Goal: Information Seeking & Learning: Learn about a topic

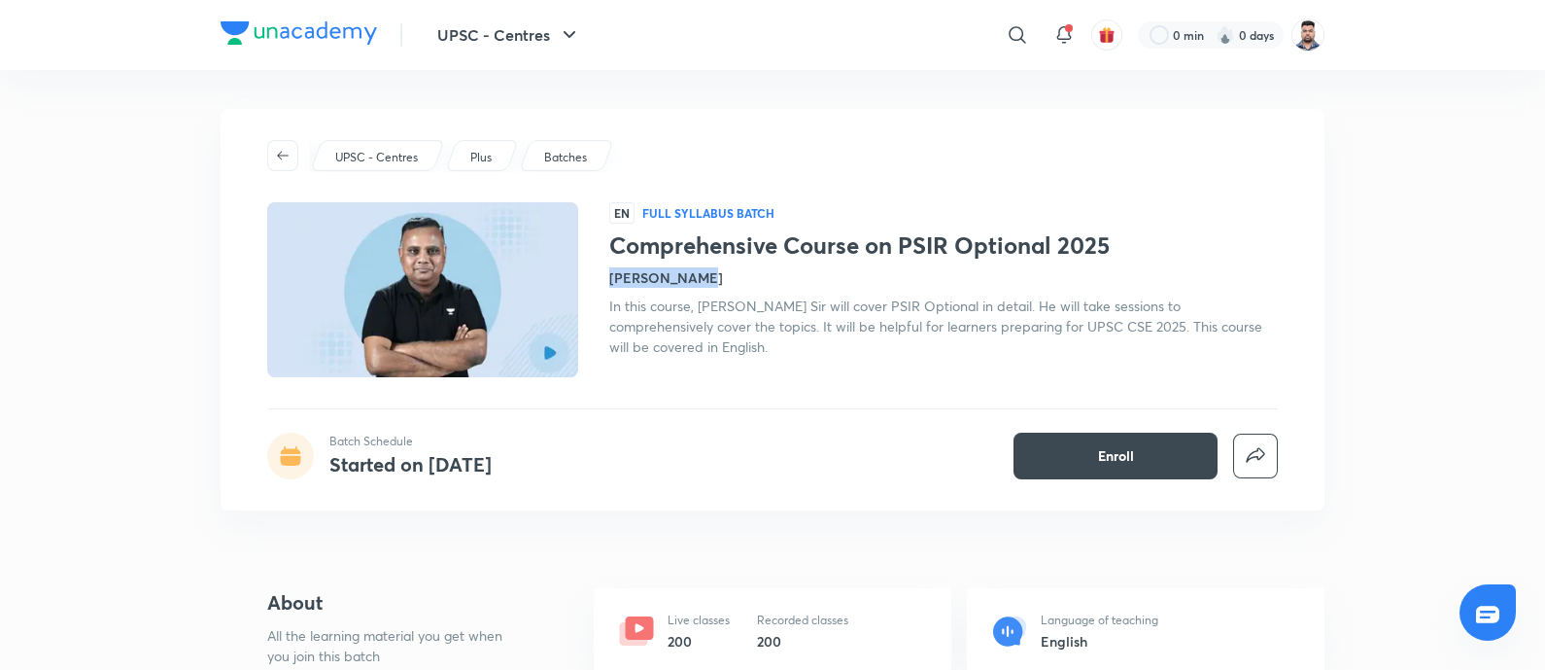
click at [611, 278] on div "[PERSON_NAME]" at bounding box center [943, 277] width 669 height 20
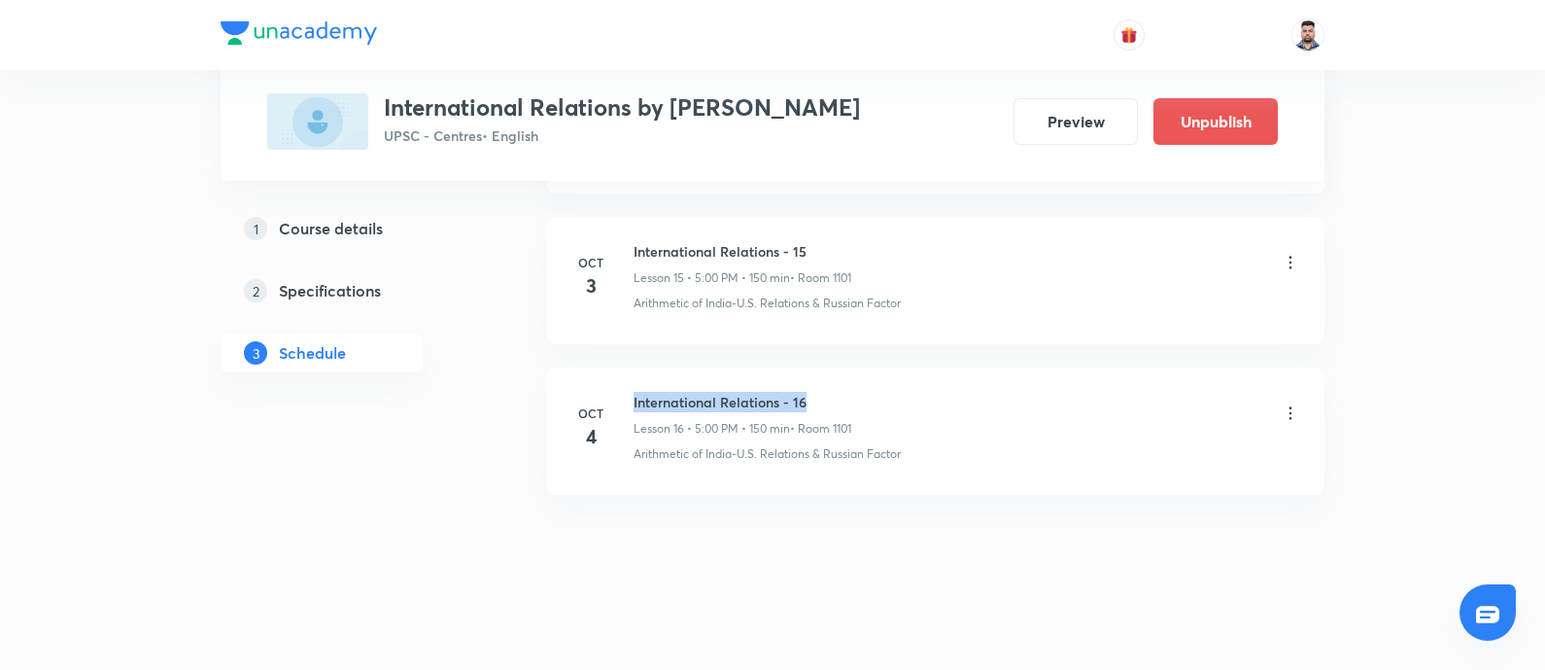
drag, startPoint x: 820, startPoint y: 396, endPoint x: 633, endPoint y: 401, distance: 187.7
click at [634, 401] on h6 "International Relations - 16" at bounding box center [743, 402] width 218 height 20
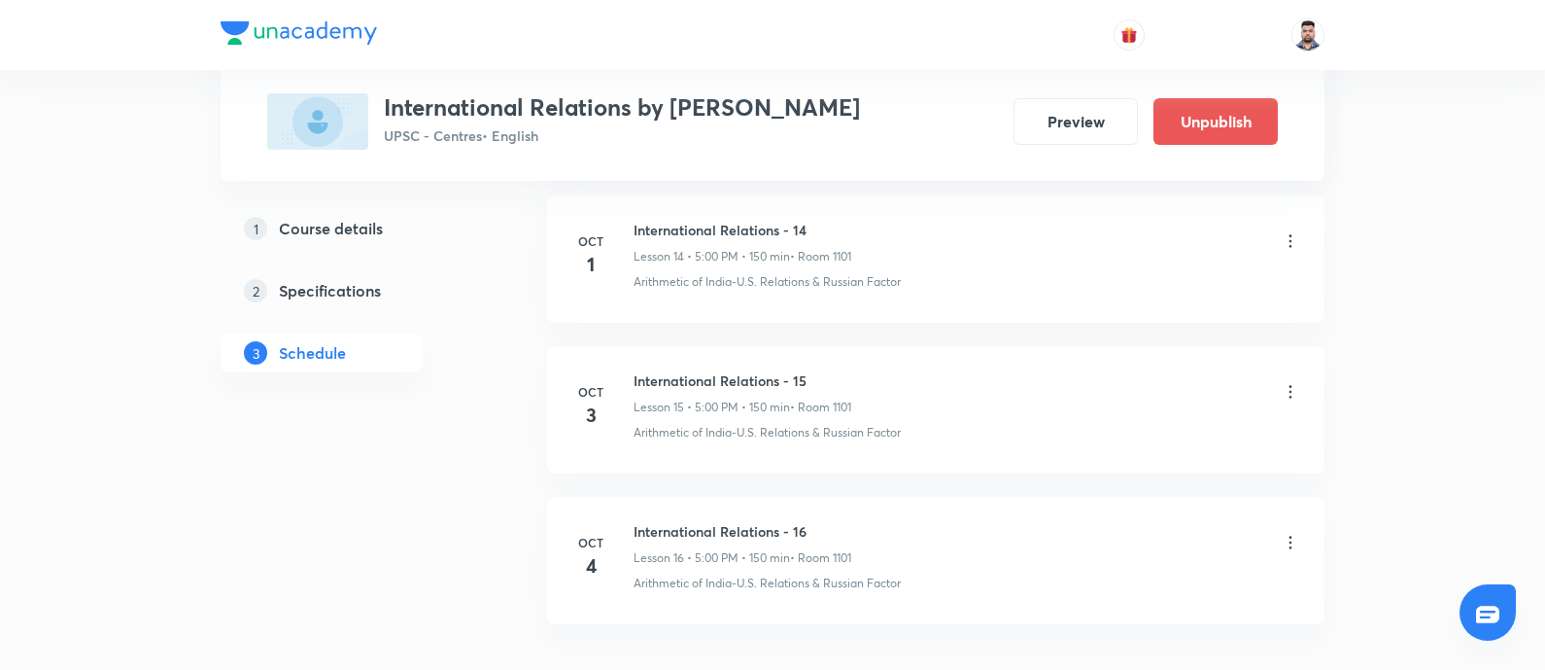
scroll to position [3160, 0]
